Goal: Information Seeking & Learning: Learn about a topic

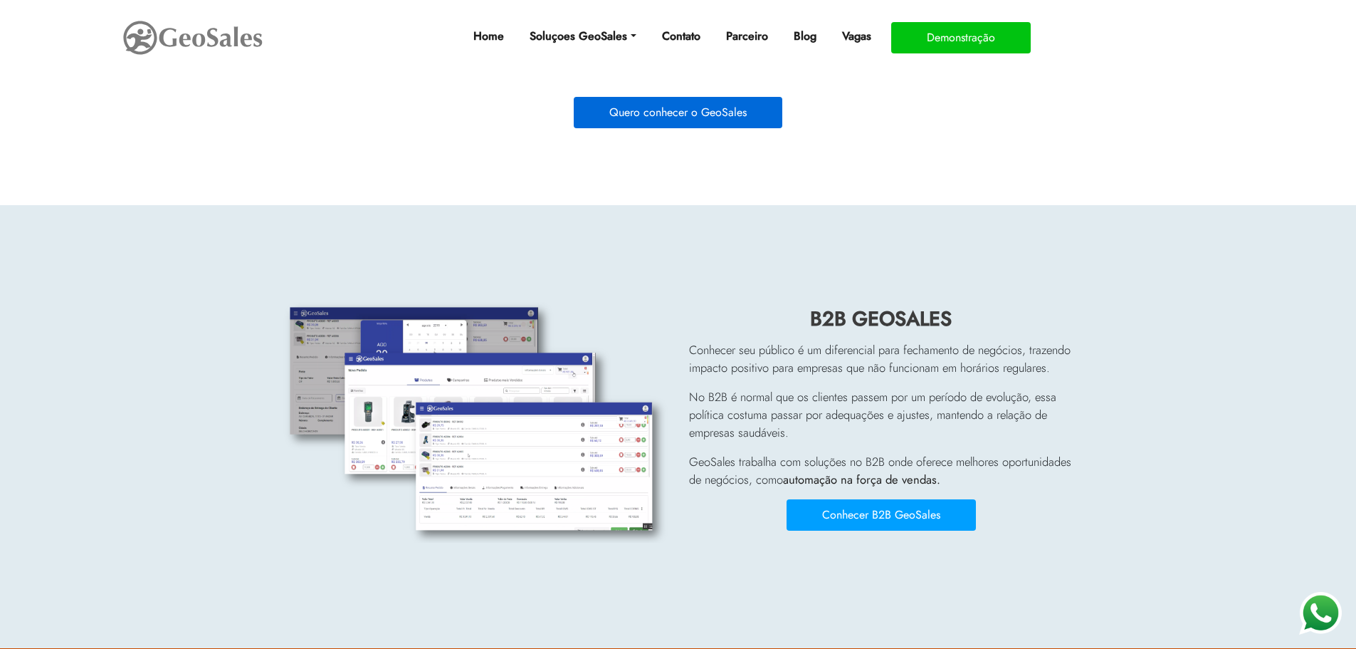
scroll to position [5220, 0]
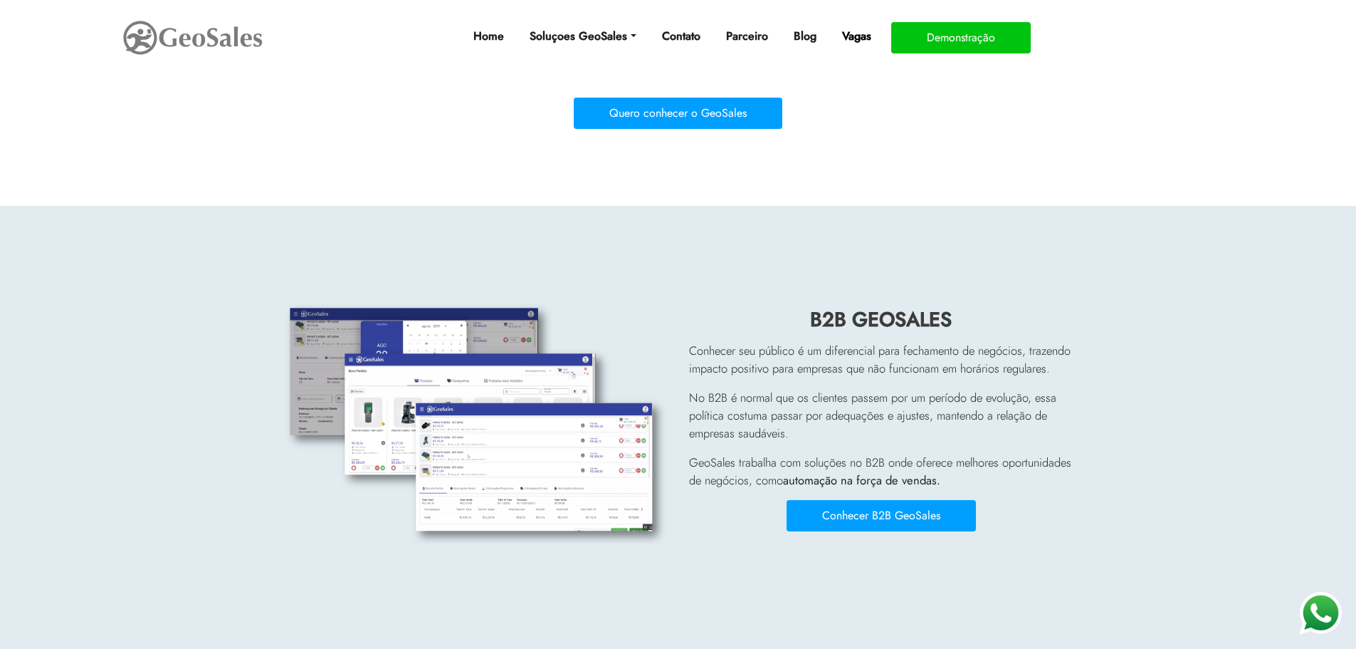
click at [865, 33] on link "Vagas" at bounding box center [856, 36] width 41 height 28
drag, startPoint x: 737, startPoint y: 32, endPoint x: 739, endPoint y: 41, distance: 9.5
click at [737, 32] on link "Parceiro" at bounding box center [746, 36] width 53 height 28
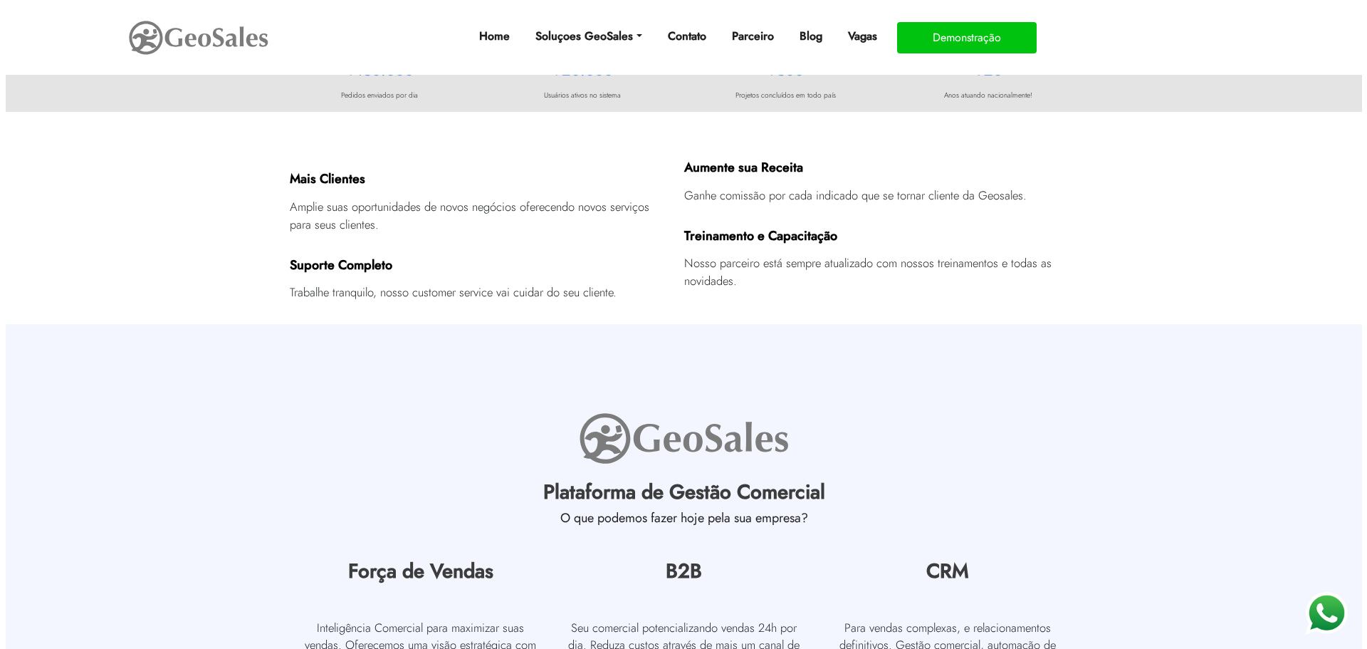
scroll to position [570, 0]
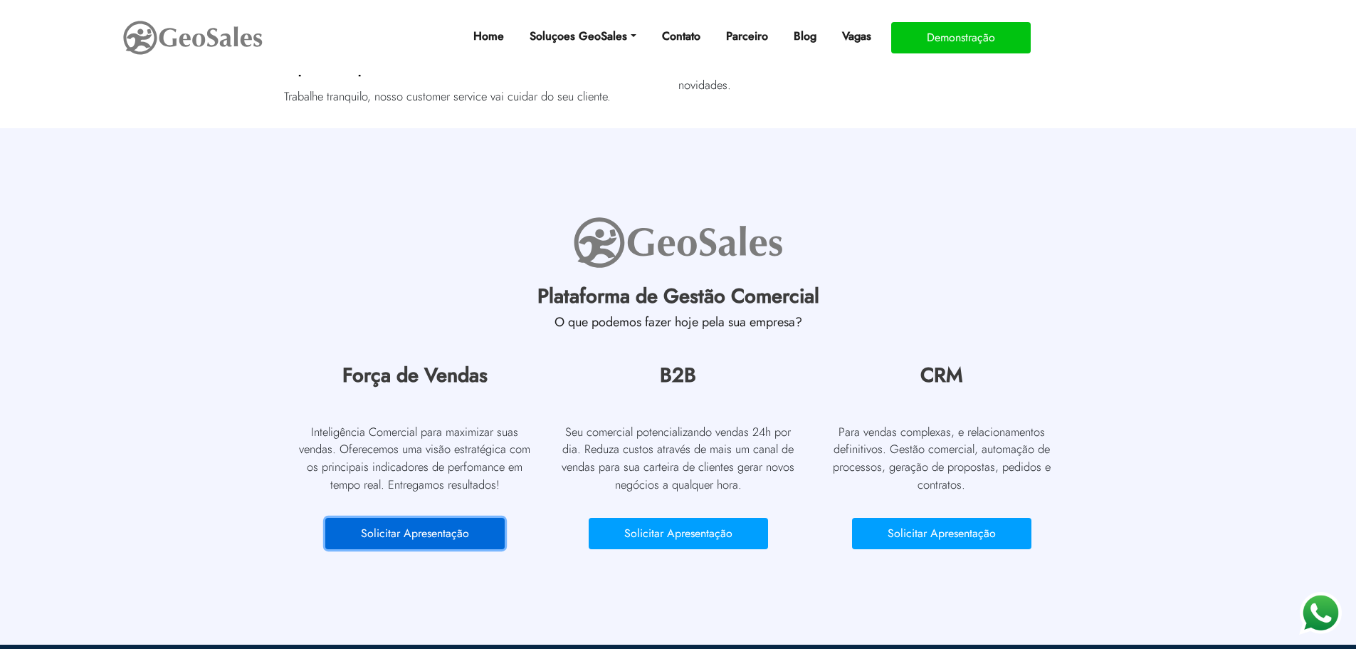
click at [397, 540] on button "Solicitar Apresentação" at bounding box center [414, 533] width 179 height 31
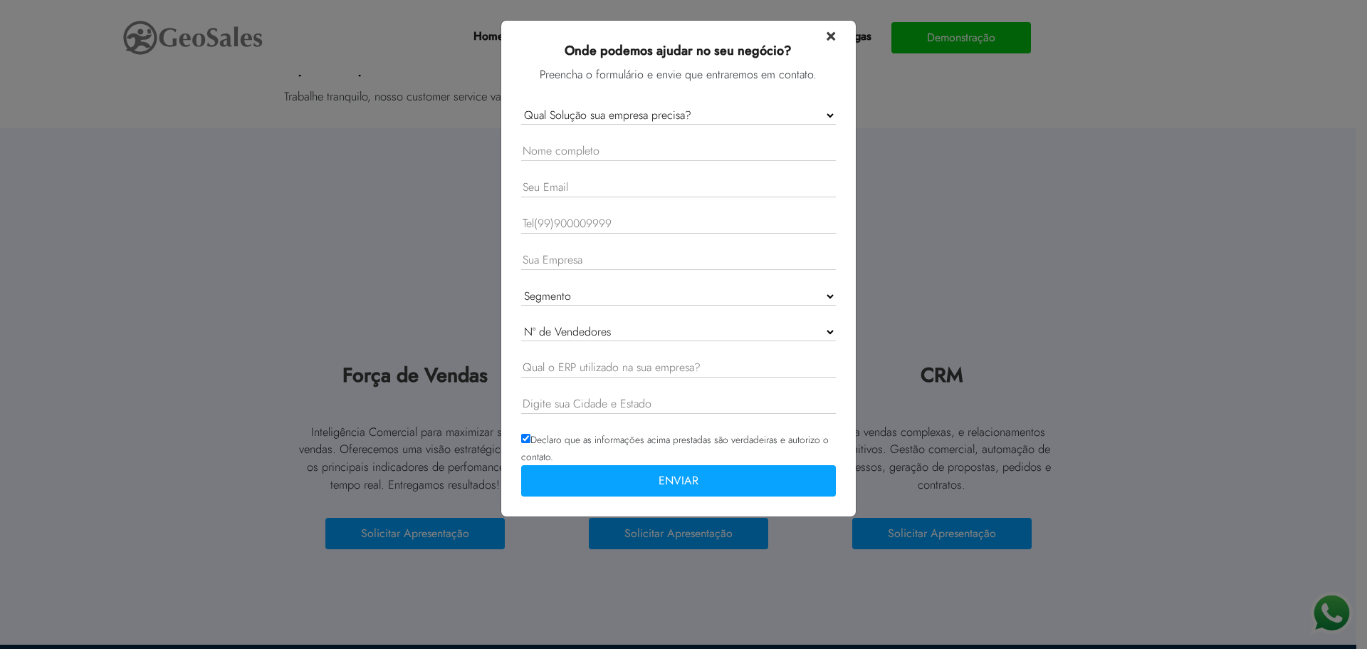
click at [826, 38] on span "×" at bounding box center [831, 34] width 10 height 25
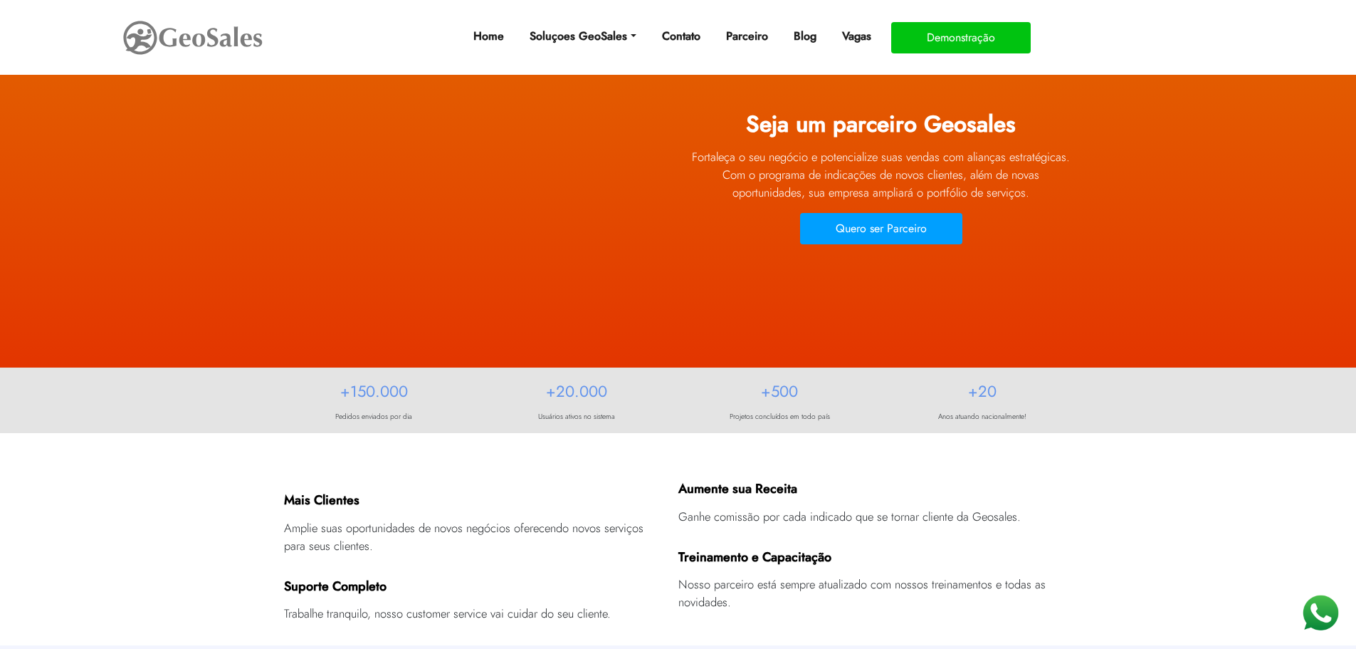
scroll to position [0, 0]
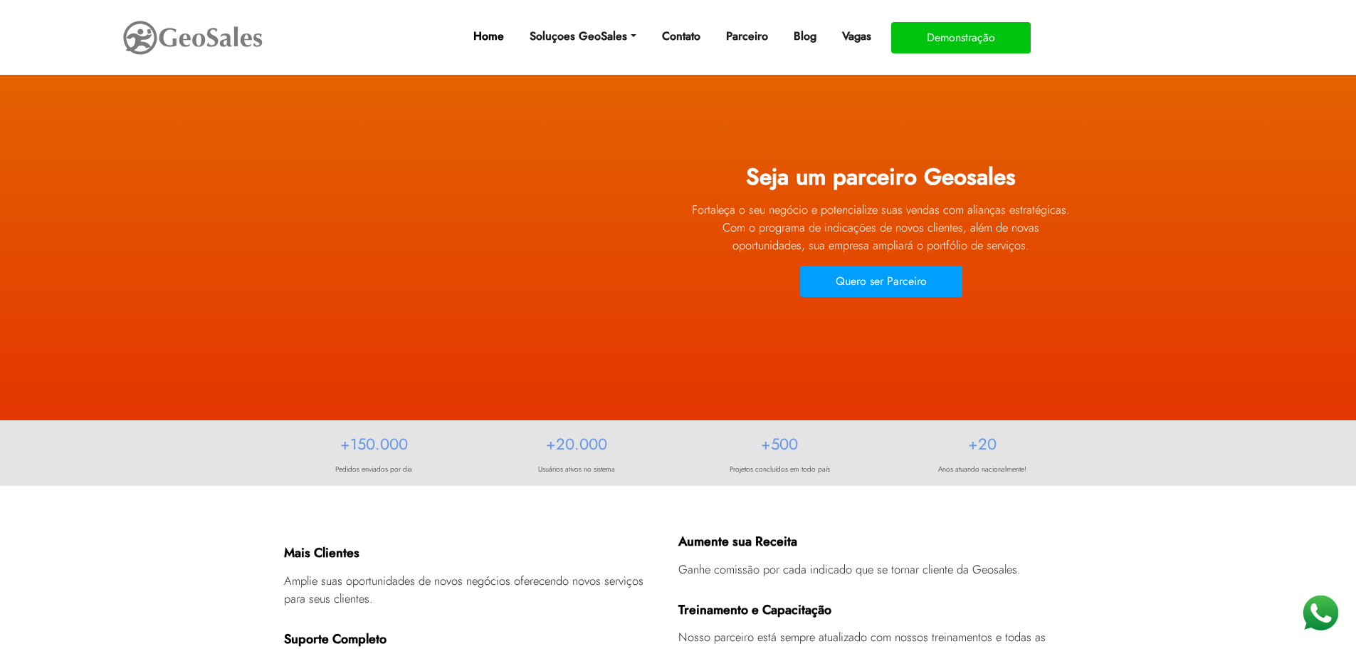
click at [495, 31] on link "Home" at bounding box center [489, 36] width 42 height 28
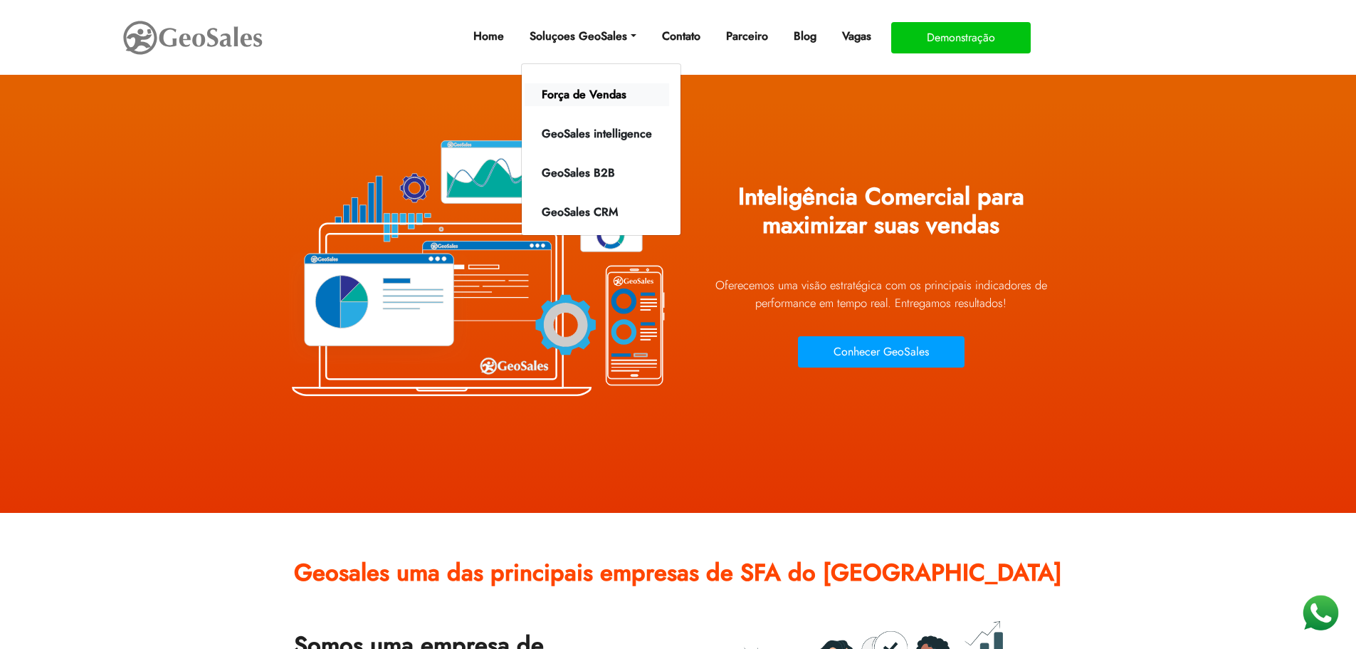
click at [576, 94] on link "Força de Vendas" at bounding box center [597, 94] width 145 height 23
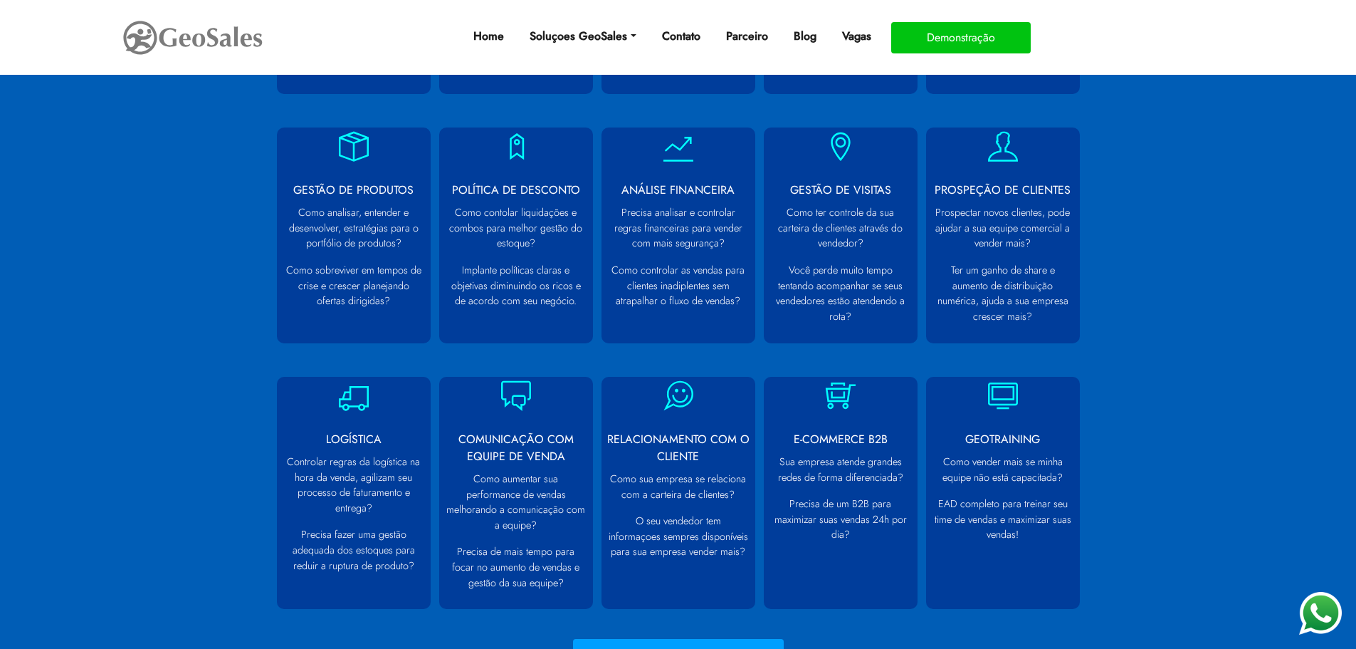
scroll to position [716, 0]
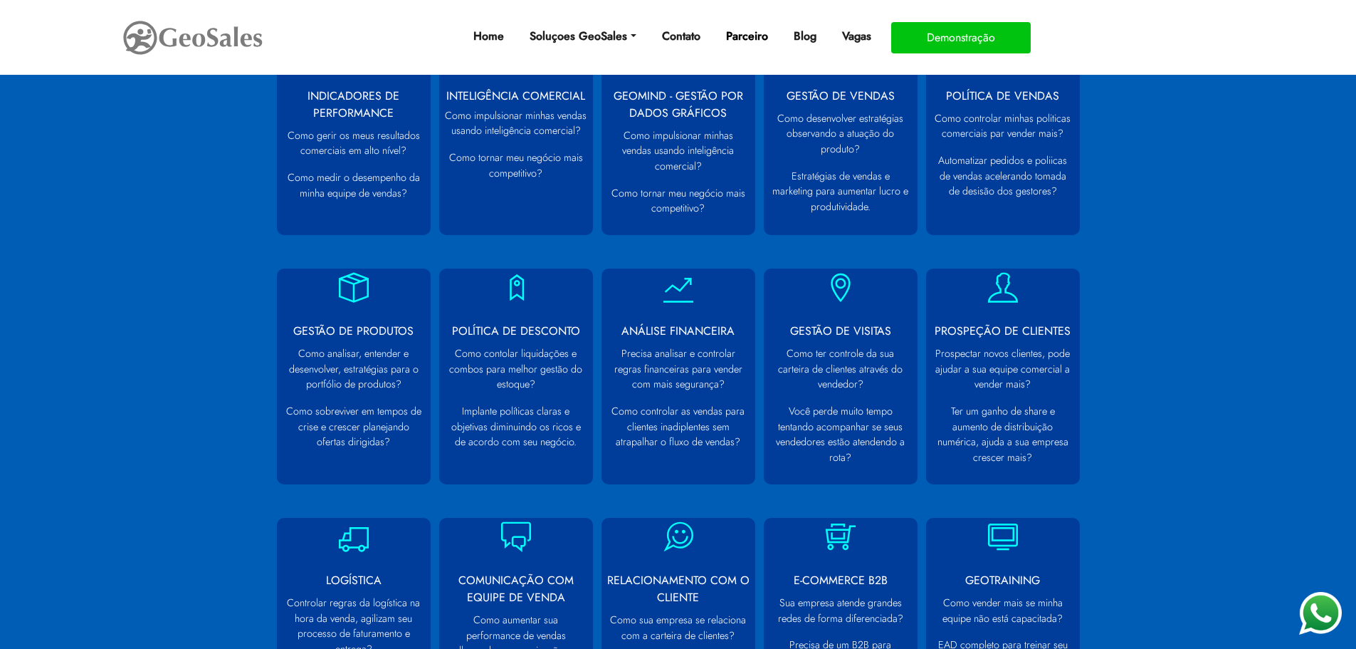
click at [736, 33] on link "Parceiro" at bounding box center [746, 36] width 53 height 28
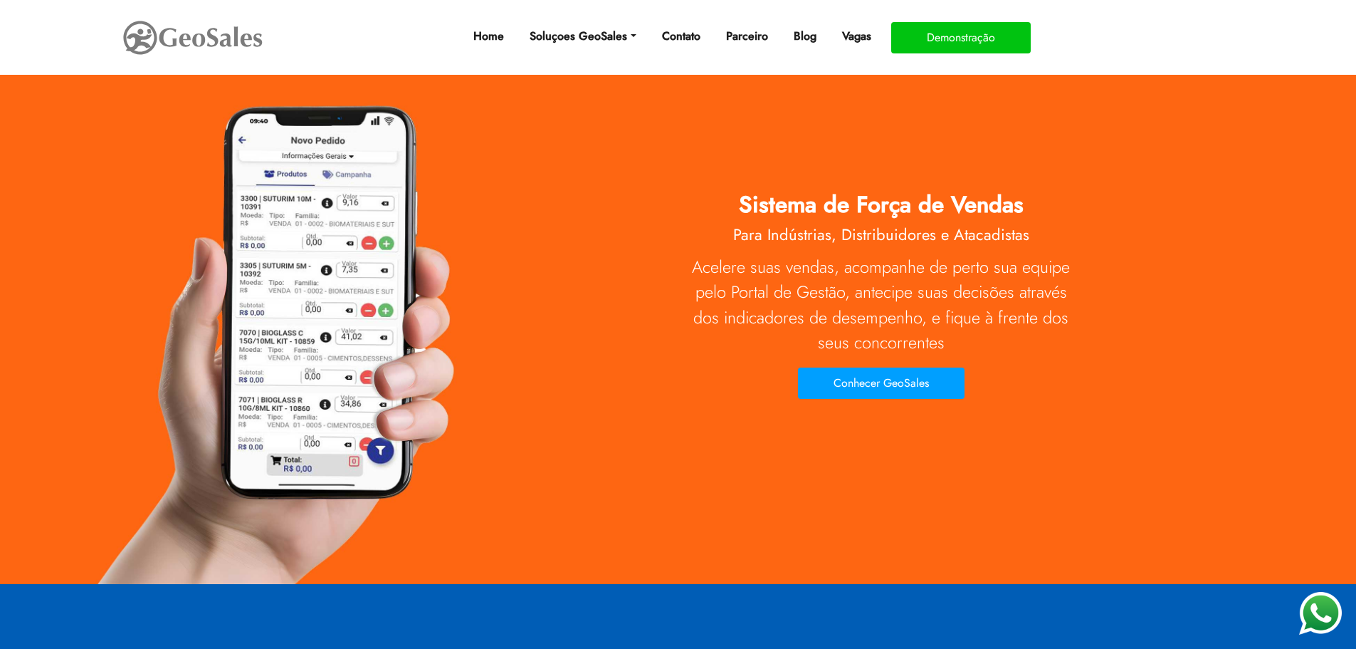
click at [933, 245] on h2 "Para Indústrias, Distribuidores e Atacadistas" at bounding box center [881, 238] width 384 height 26
click at [844, 396] on button "Conhecer GeoSales" at bounding box center [881, 382] width 167 height 31
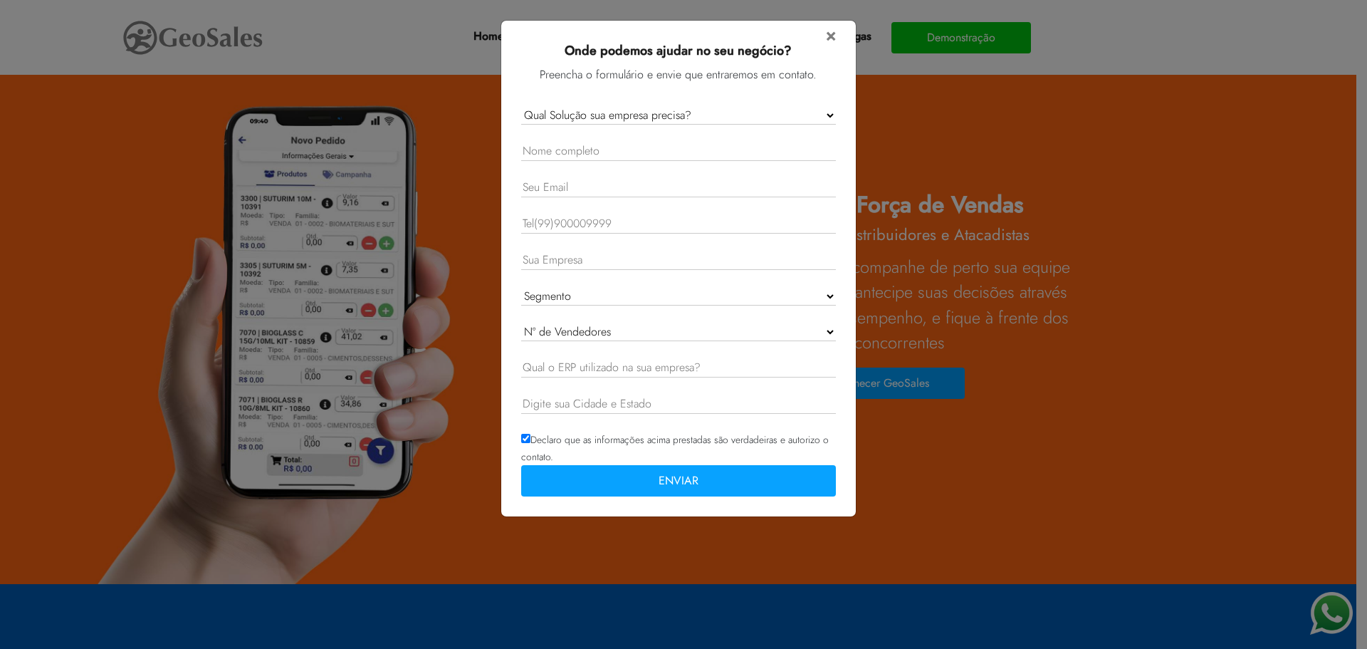
click at [831, 43] on h3 "Onde podemos ajudar no seu negócio?" at bounding box center [678, 54] width 315 height 23
click at [831, 34] on span "×" at bounding box center [831, 34] width 10 height 25
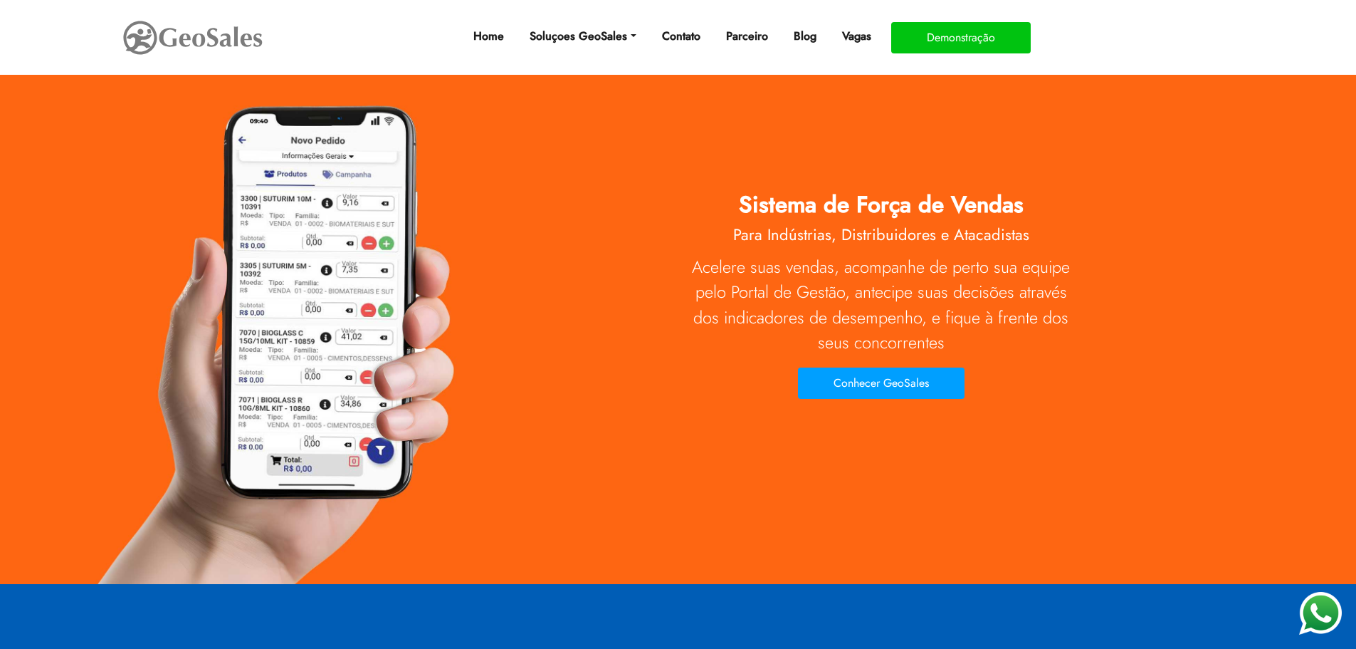
click at [387, 153] on div "Sistema de Força de Vendas Para Indústrias, Distribuidores e Atacadistas Aceler…" at bounding box center [679, 256] width 812 height 299
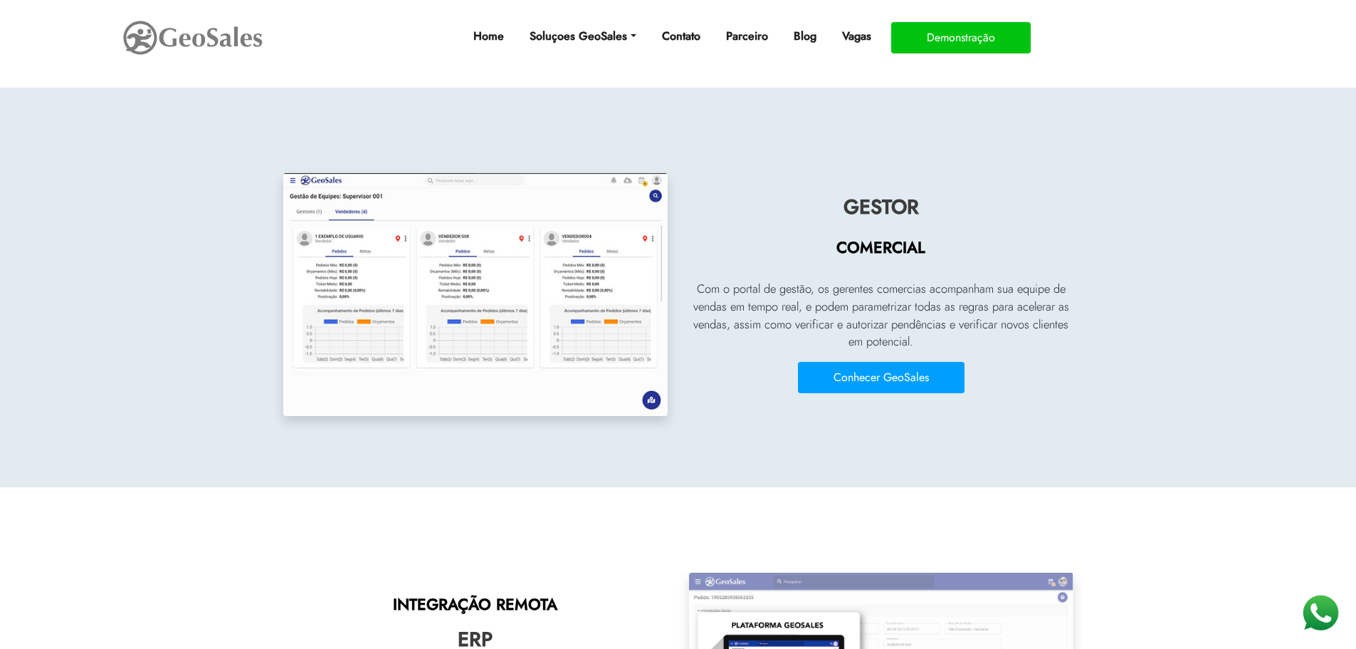
scroll to position [2278, 0]
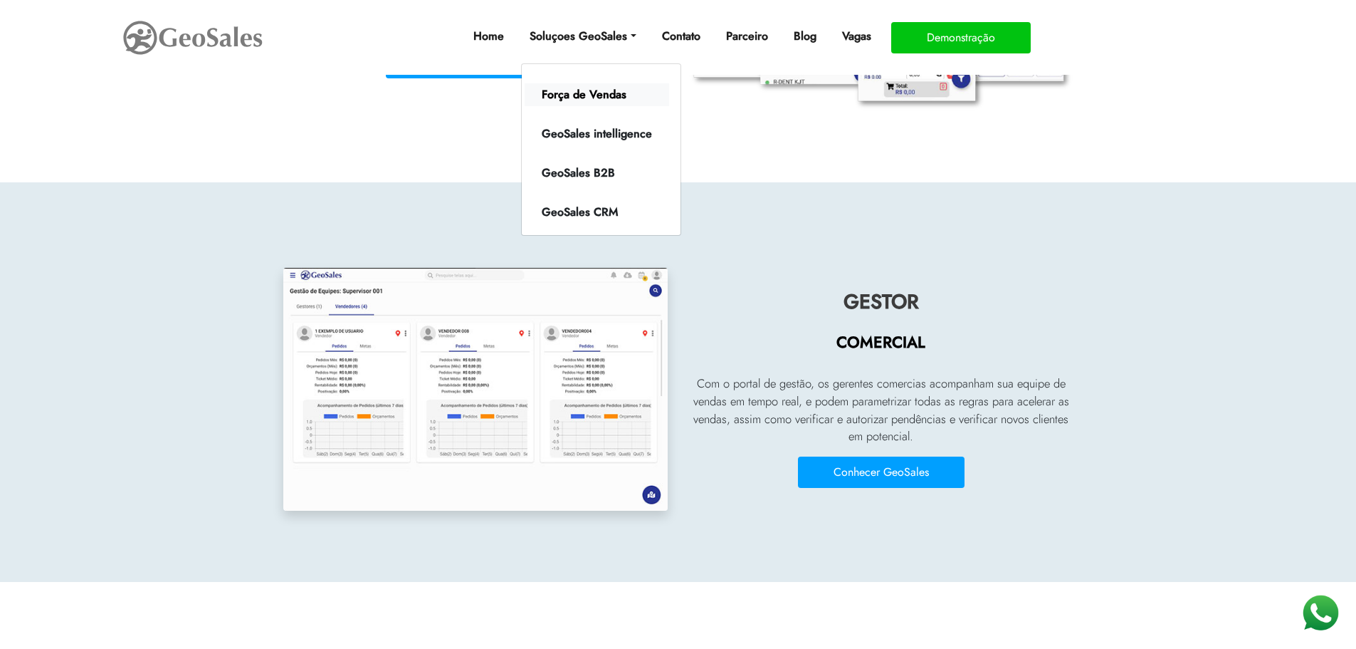
click at [594, 85] on link "Força de Vendas" at bounding box center [597, 94] width 145 height 23
